Goal: Task Accomplishment & Management: Manage account settings

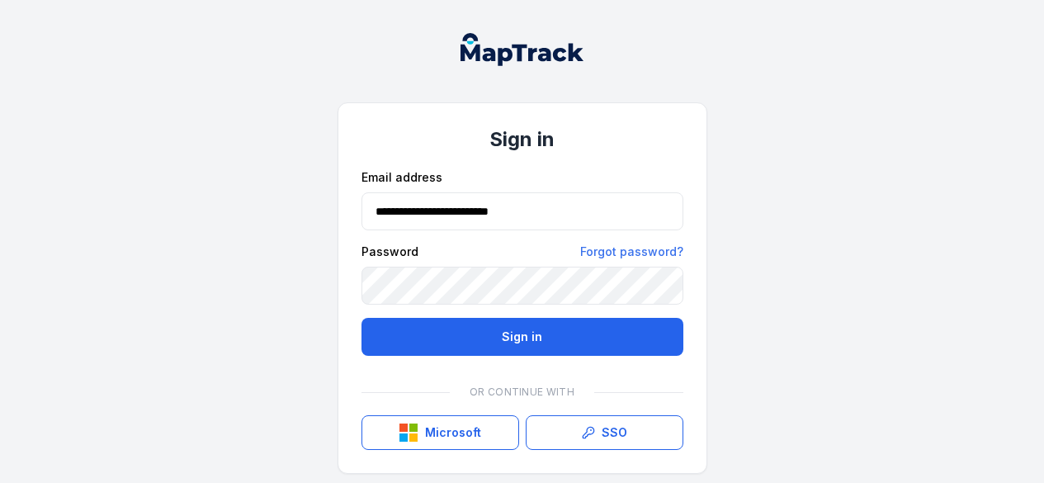
type input "**********"
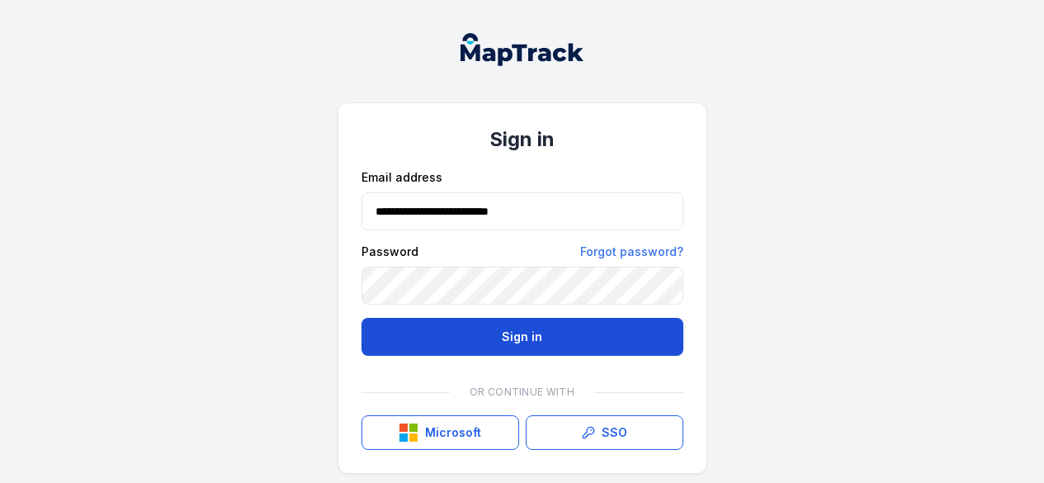
click at [574, 340] on button "Sign in" at bounding box center [522, 337] width 322 height 38
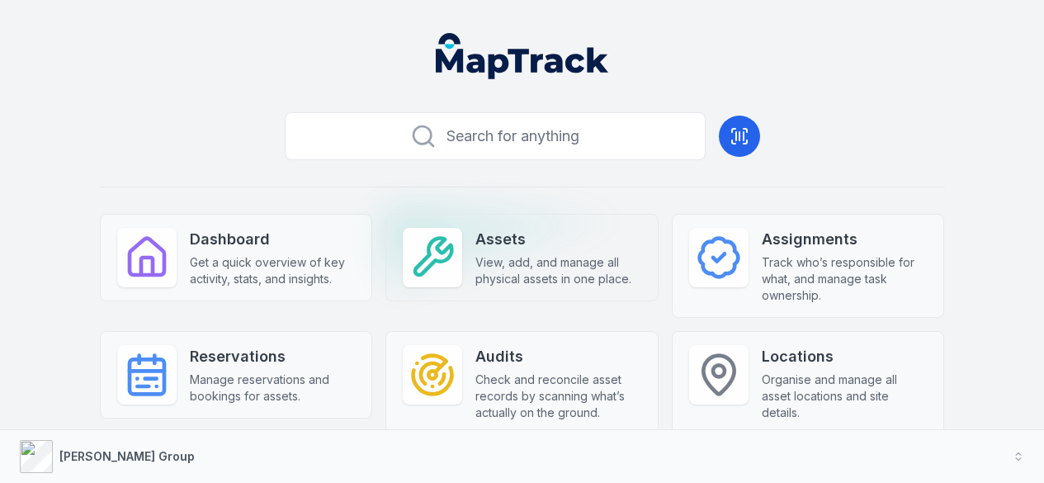
click at [558, 243] on strong "Assets" at bounding box center [558, 239] width 166 height 23
